Goal: Navigation & Orientation: Find specific page/section

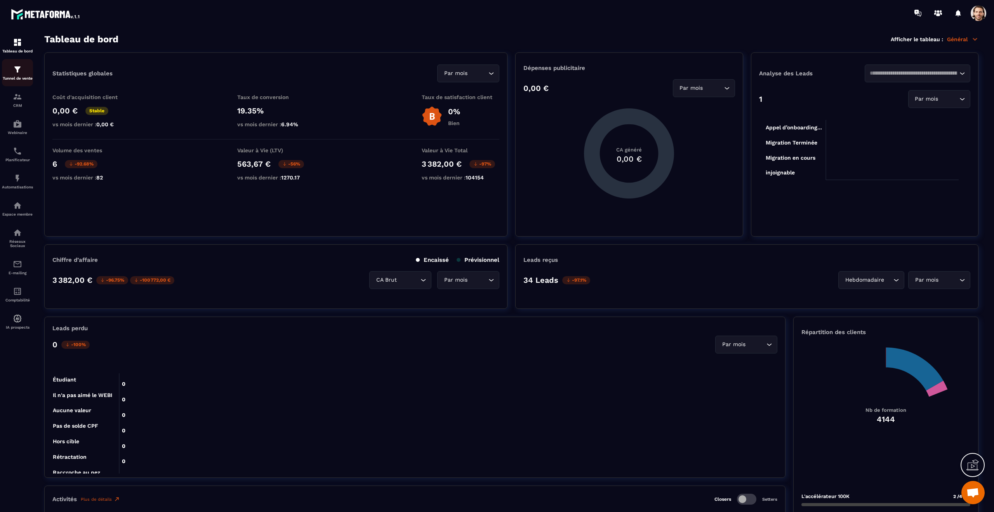
click at [19, 71] on img at bounding box center [17, 69] width 9 height 9
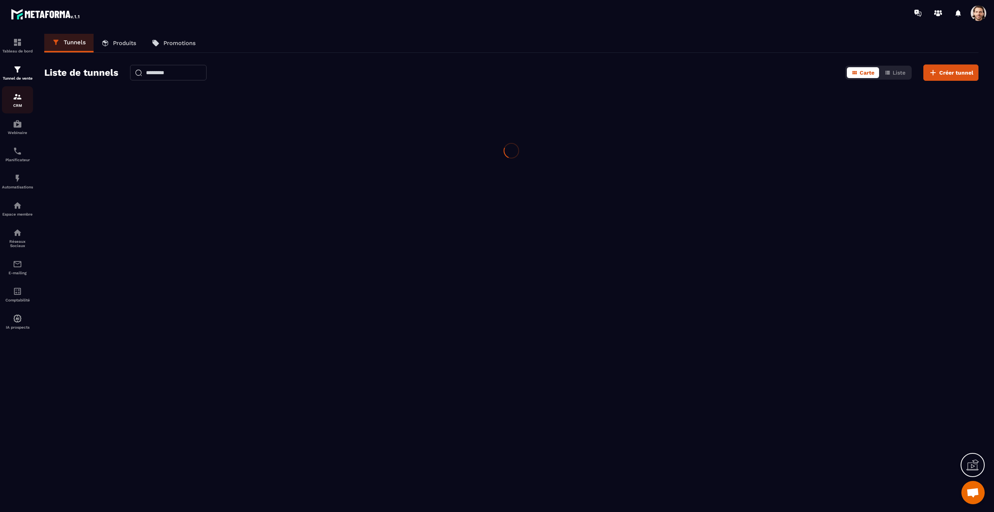
click at [22, 92] on div "CRM" at bounding box center [17, 100] width 31 height 16
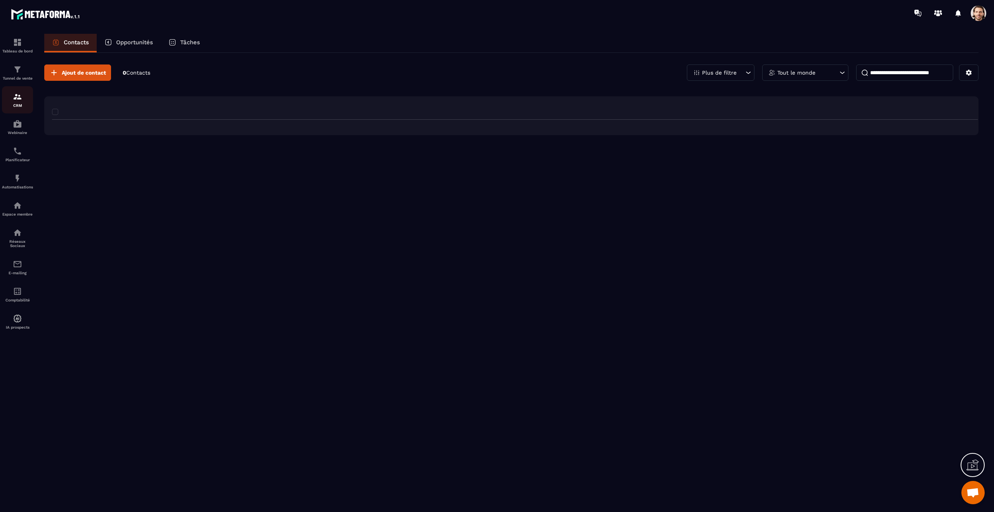
click at [16, 98] on img at bounding box center [17, 96] width 9 height 9
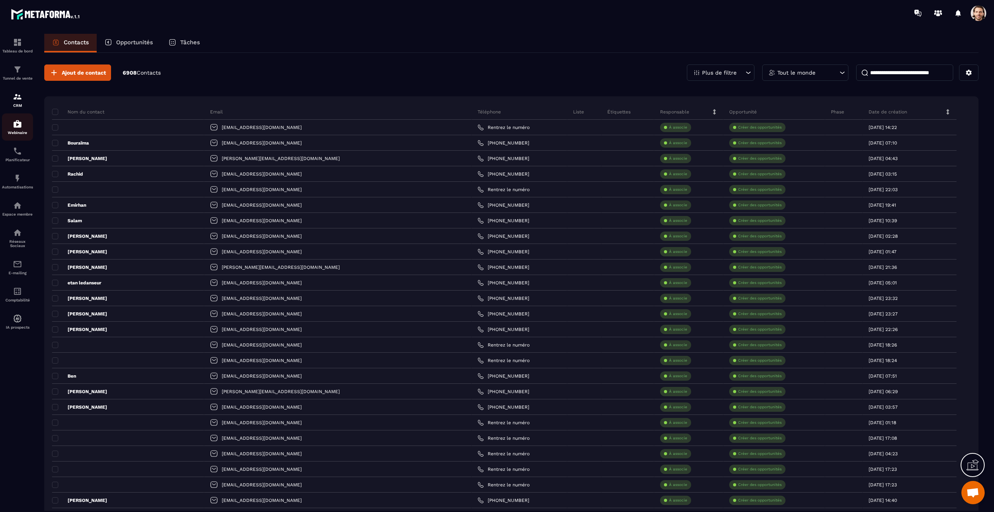
click at [20, 123] on img at bounding box center [17, 123] width 9 height 9
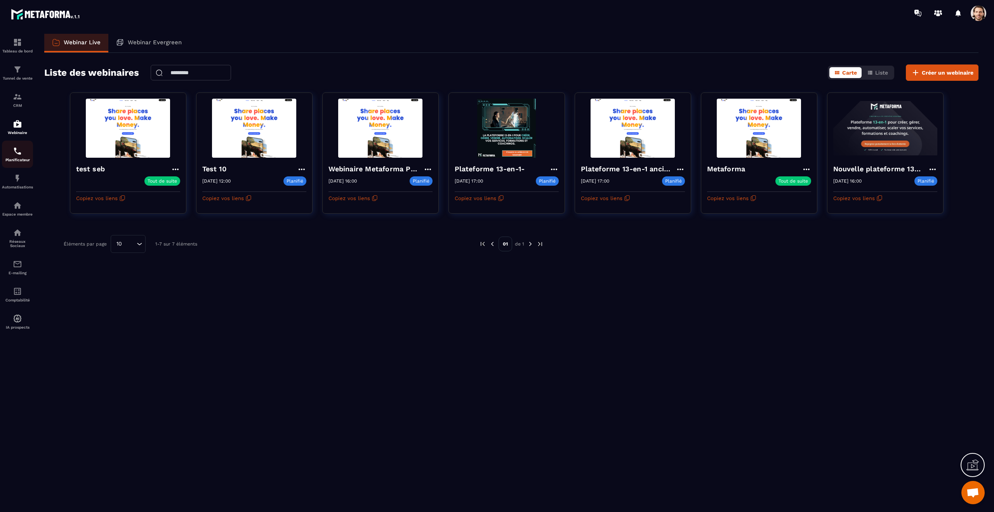
click at [15, 151] on img at bounding box center [17, 150] width 9 height 9
